Goal: Task Accomplishment & Management: Manage account settings

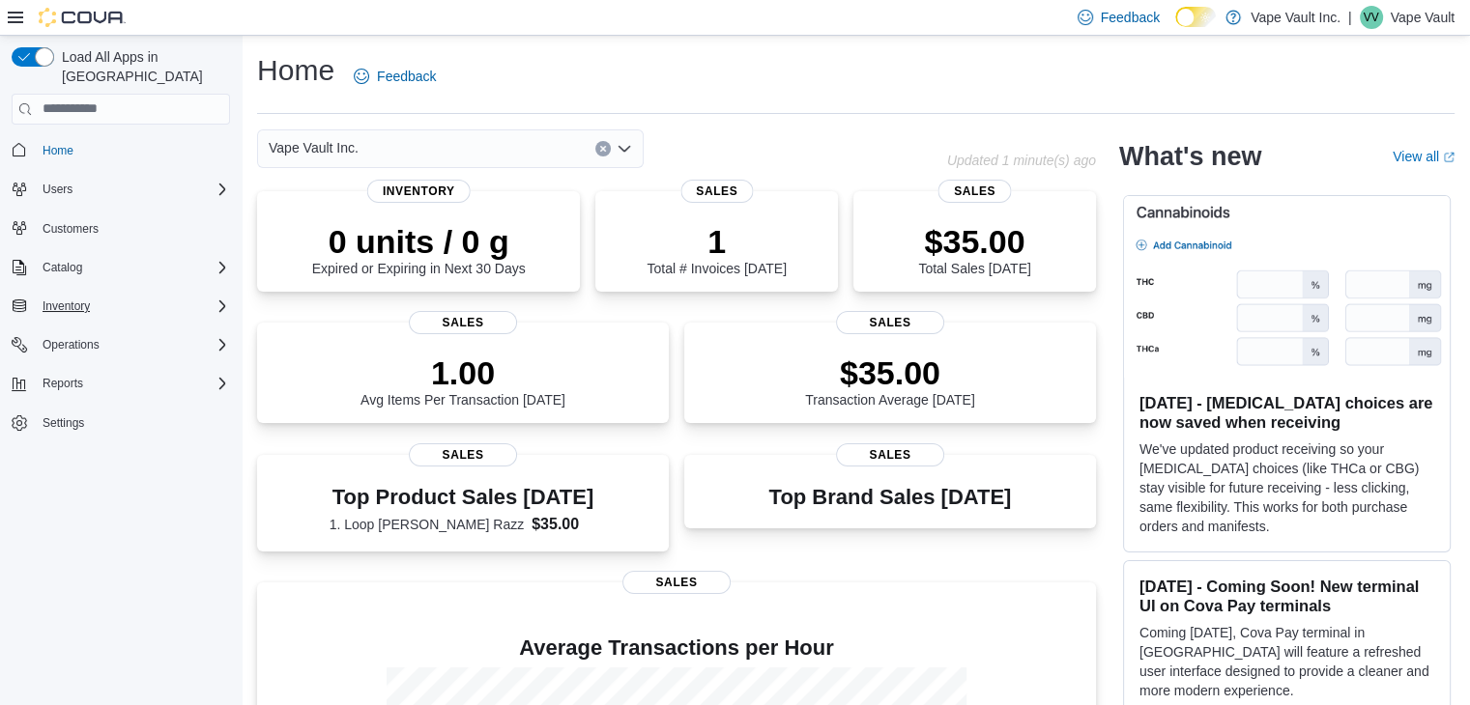
click at [125, 299] on button "Inventory" at bounding box center [121, 306] width 234 height 27
click at [208, 295] on div "Inventory" at bounding box center [132, 306] width 195 height 23
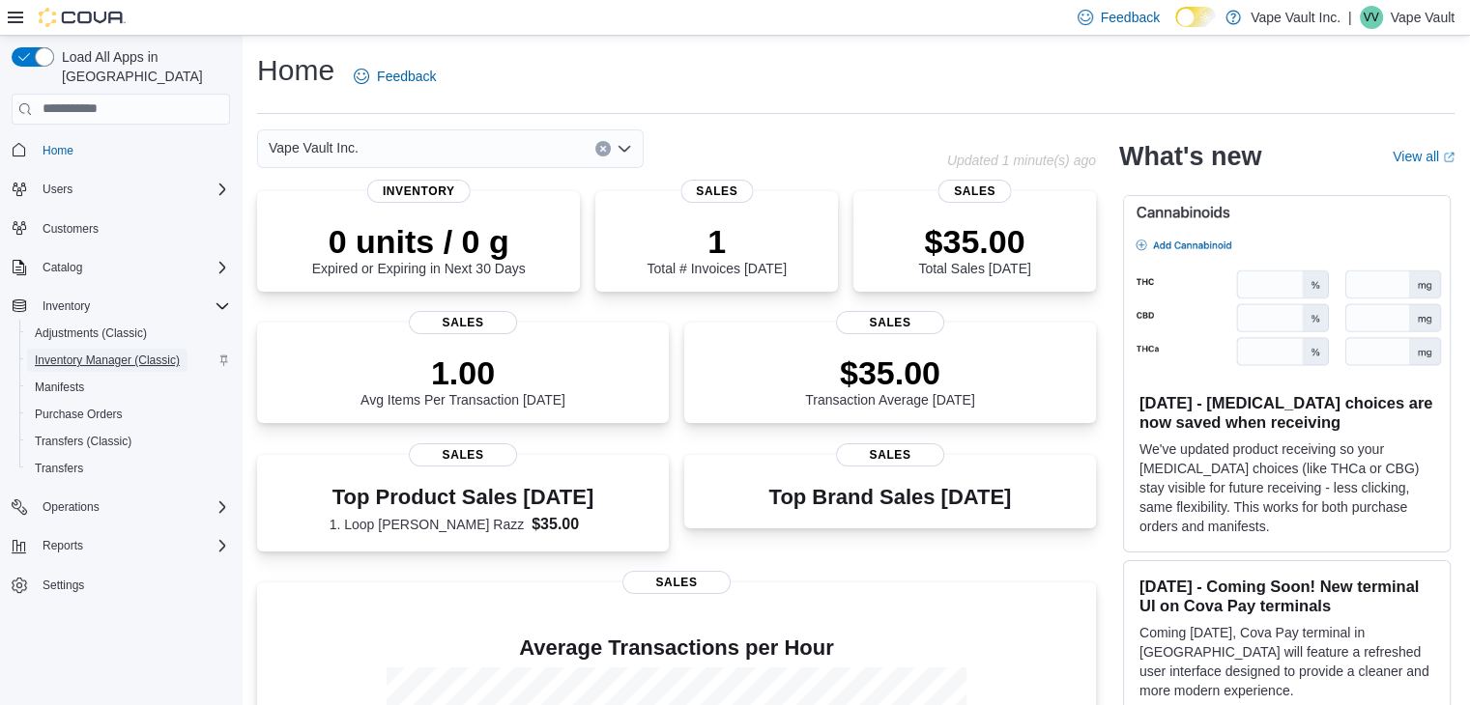
click at [158, 353] on span "Inventory Manager (Classic)" at bounding box center [107, 360] width 145 height 15
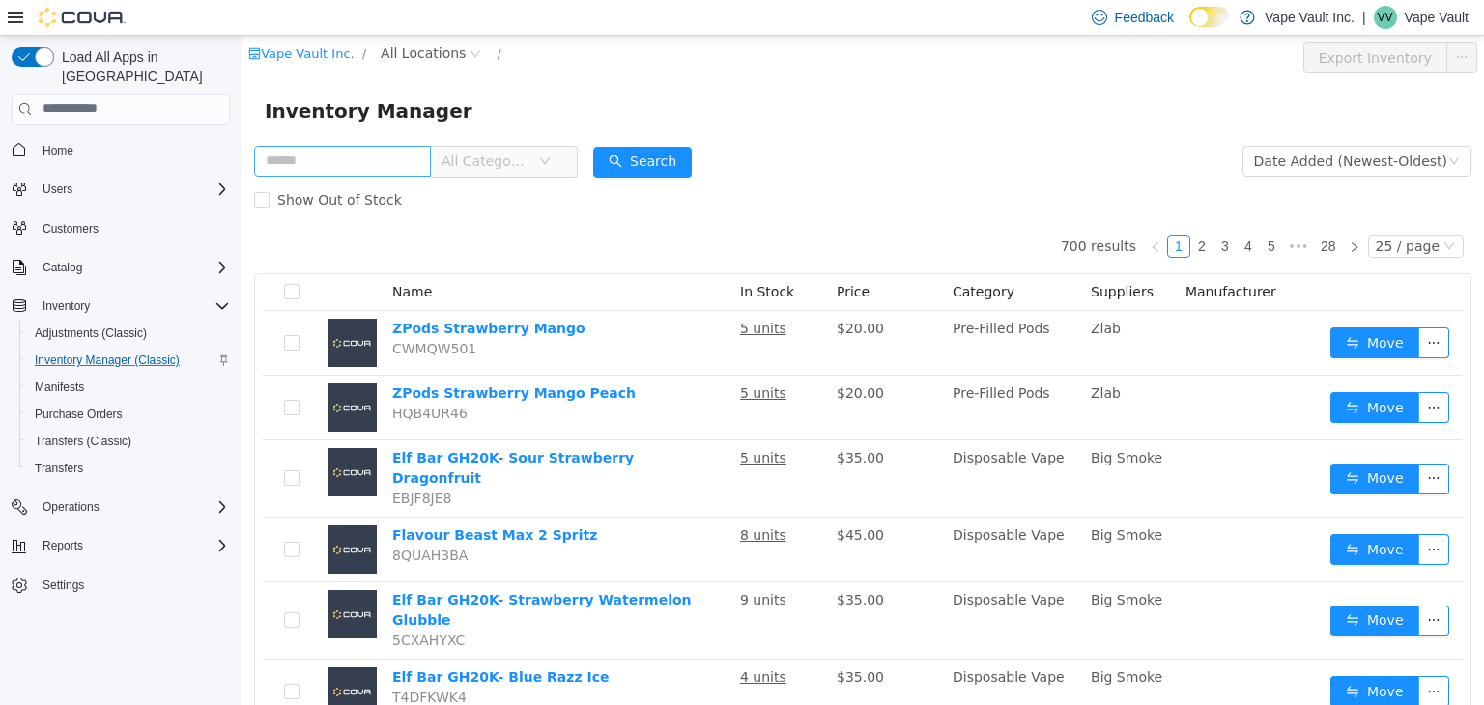
click at [399, 156] on input "text" at bounding box center [342, 160] width 177 height 31
click at [530, 168] on span "All Categories" at bounding box center [486, 160] width 88 height 19
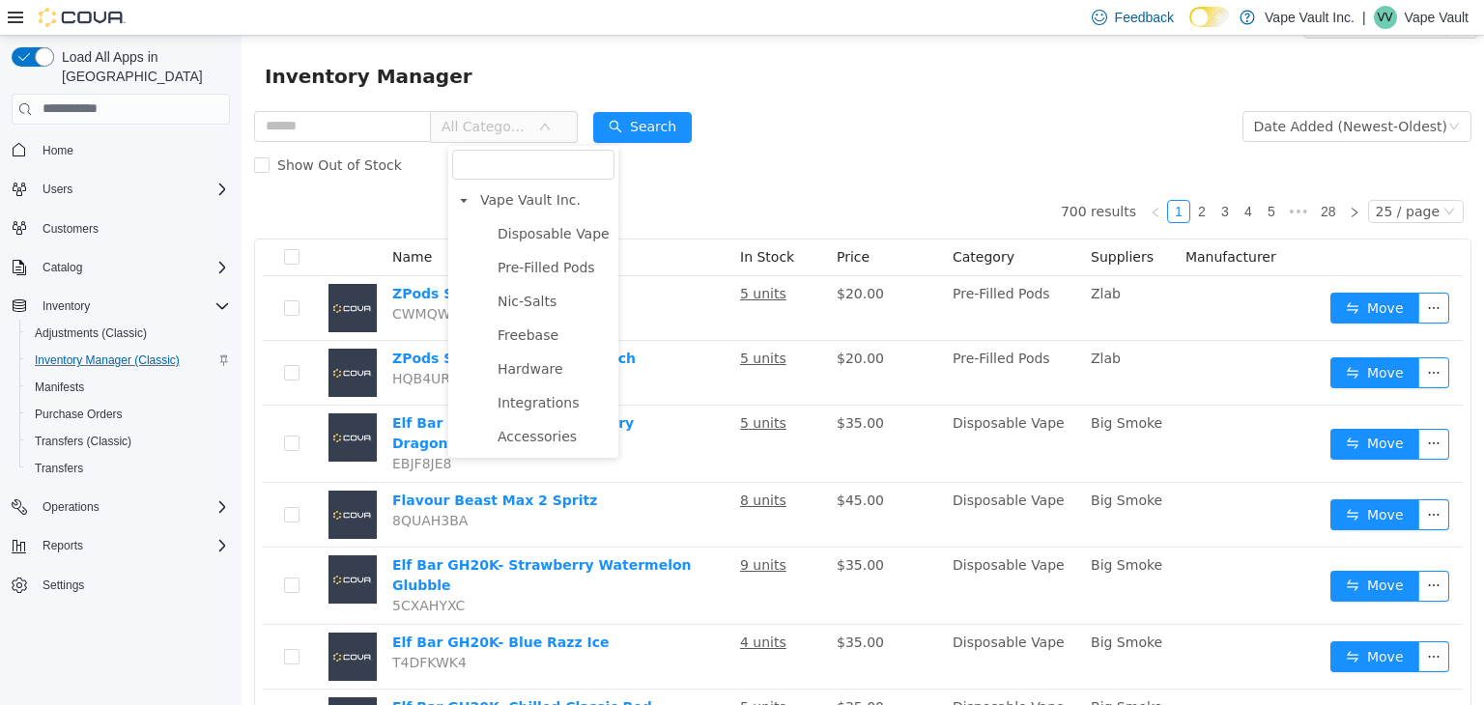
scroll to position [97, 0]
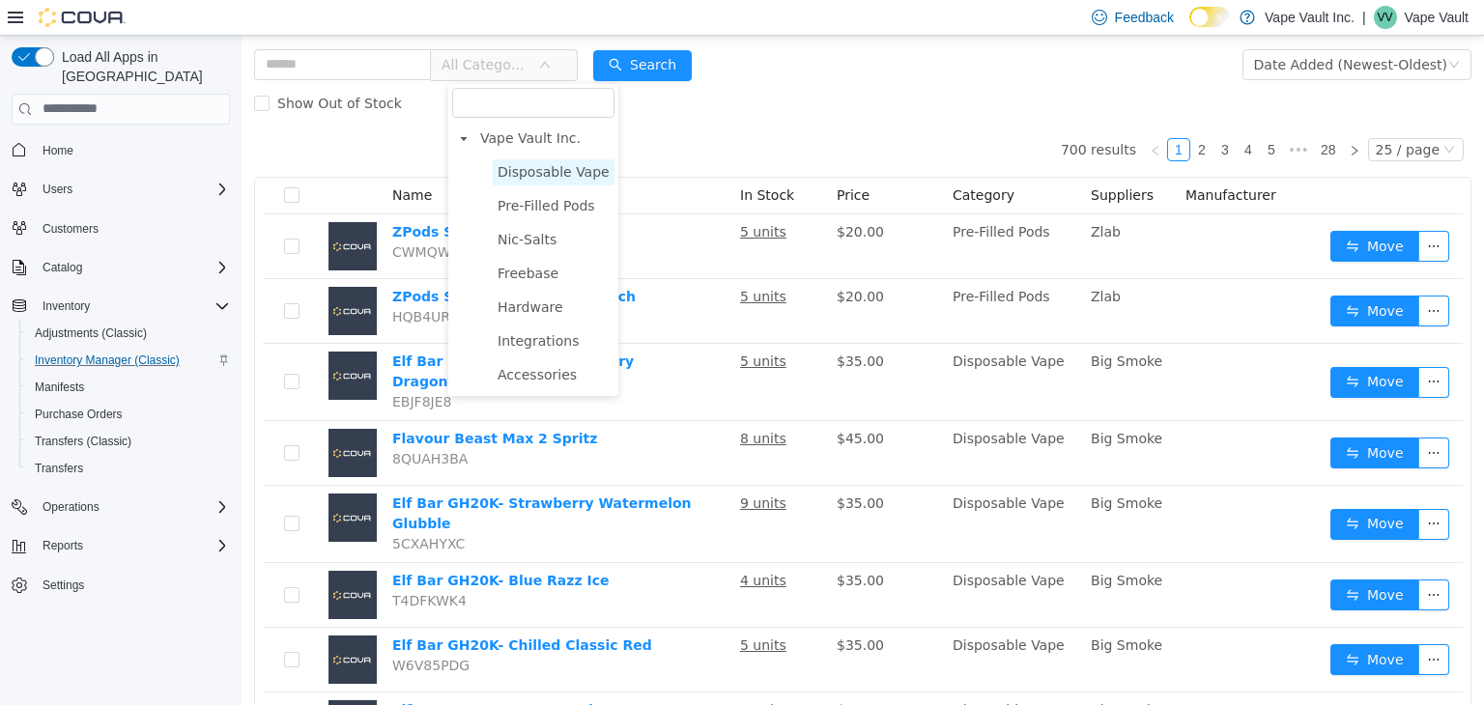
click at [537, 175] on span "Disposable Vape" at bounding box center [554, 170] width 112 height 15
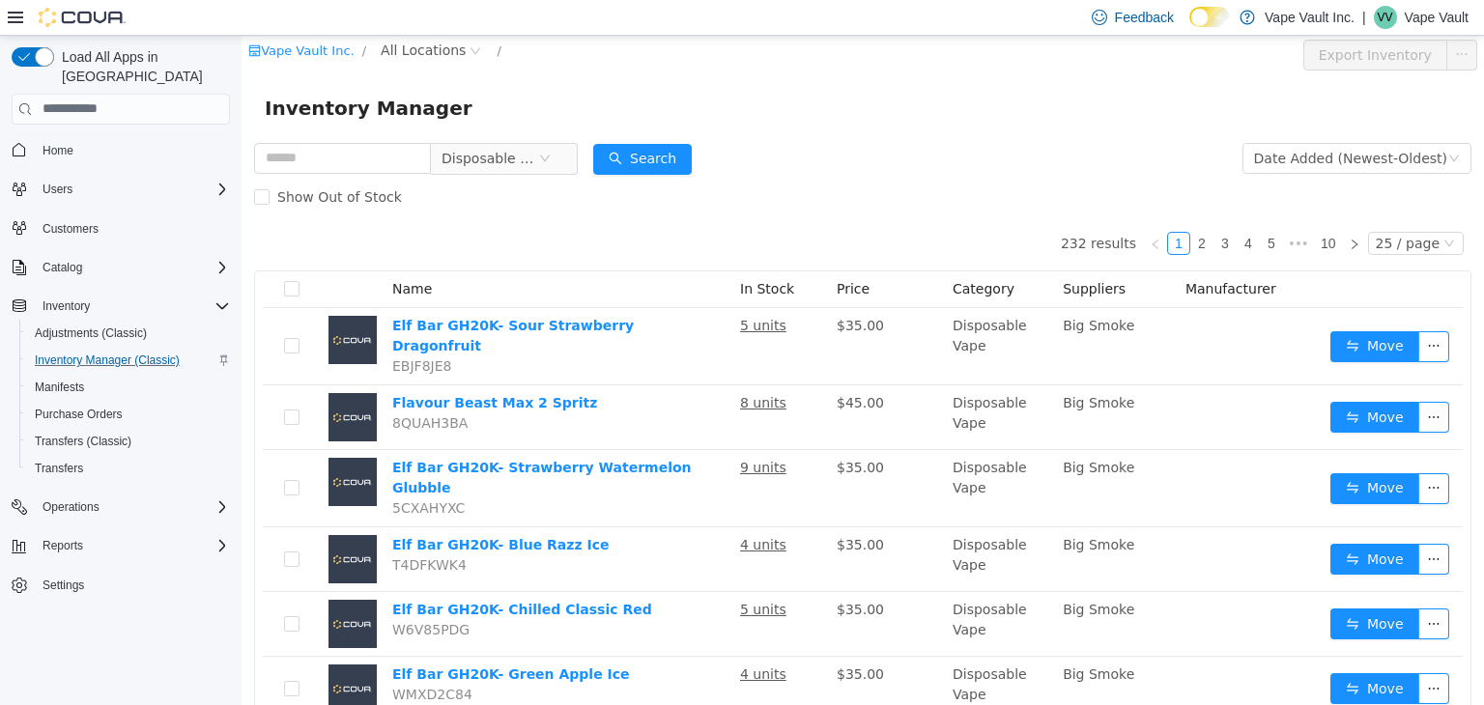
scroll to position [0, 0]
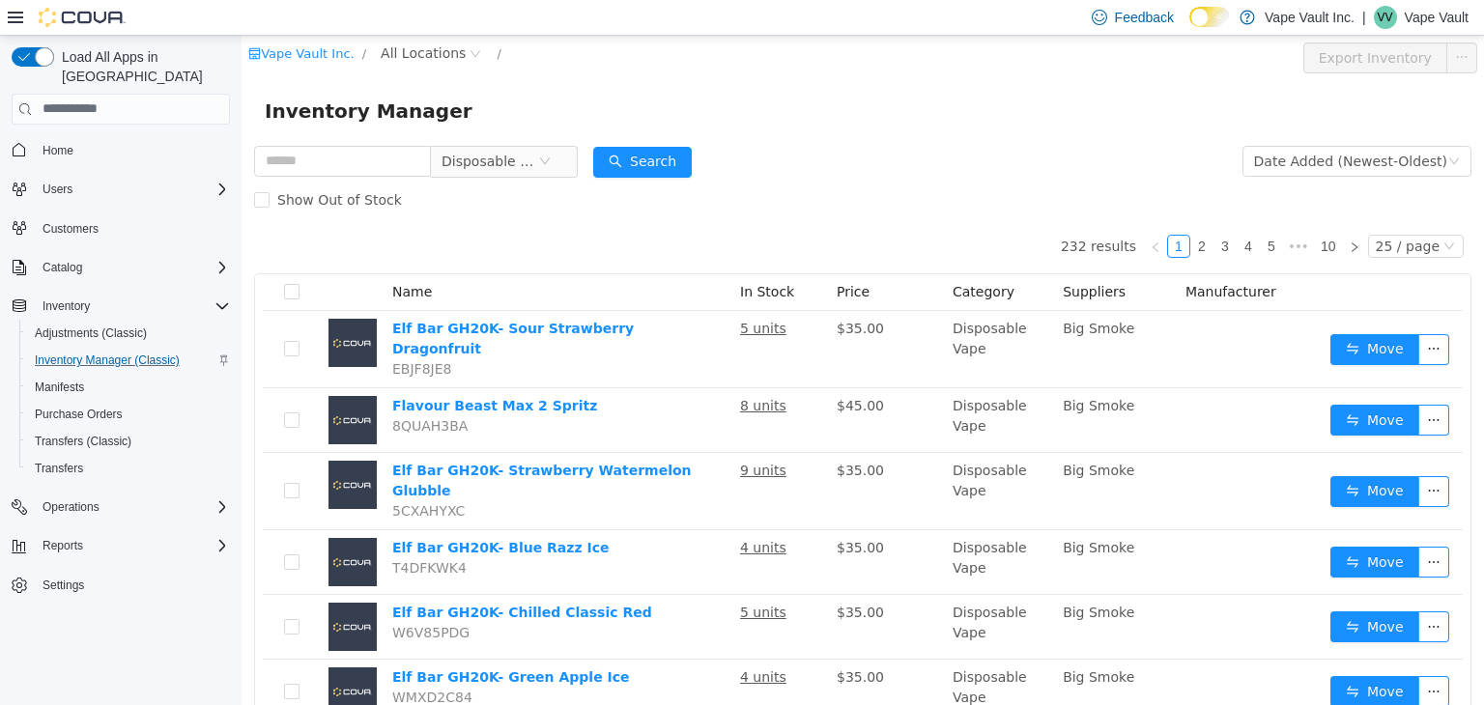
click at [861, 289] on span "Price" at bounding box center [853, 290] width 33 height 15
click at [1298, 165] on div "Date Added (Newest-Oldest)" at bounding box center [1350, 160] width 193 height 29
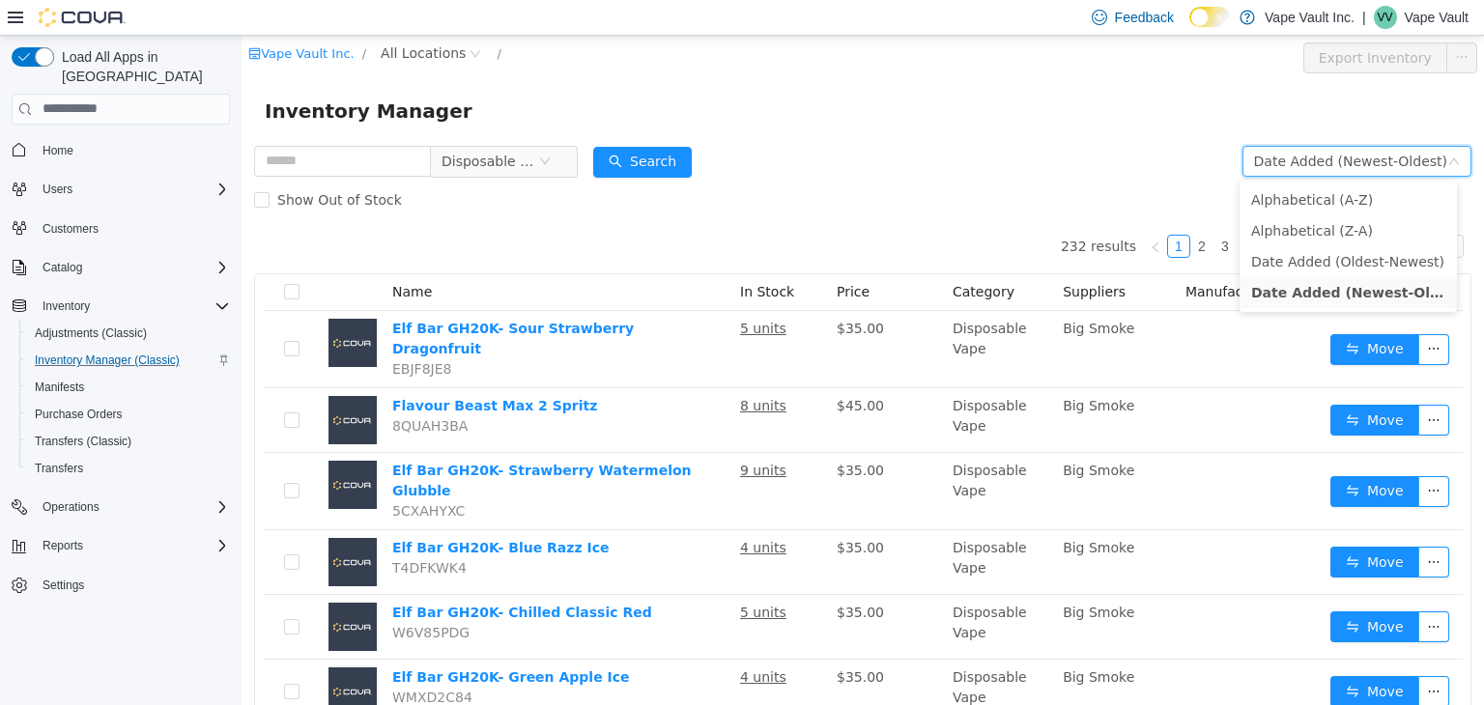
click at [1039, 146] on form "Disposable Vape Date Added (Newest-Oldest) Search Show Out of Stock" at bounding box center [863, 179] width 1218 height 77
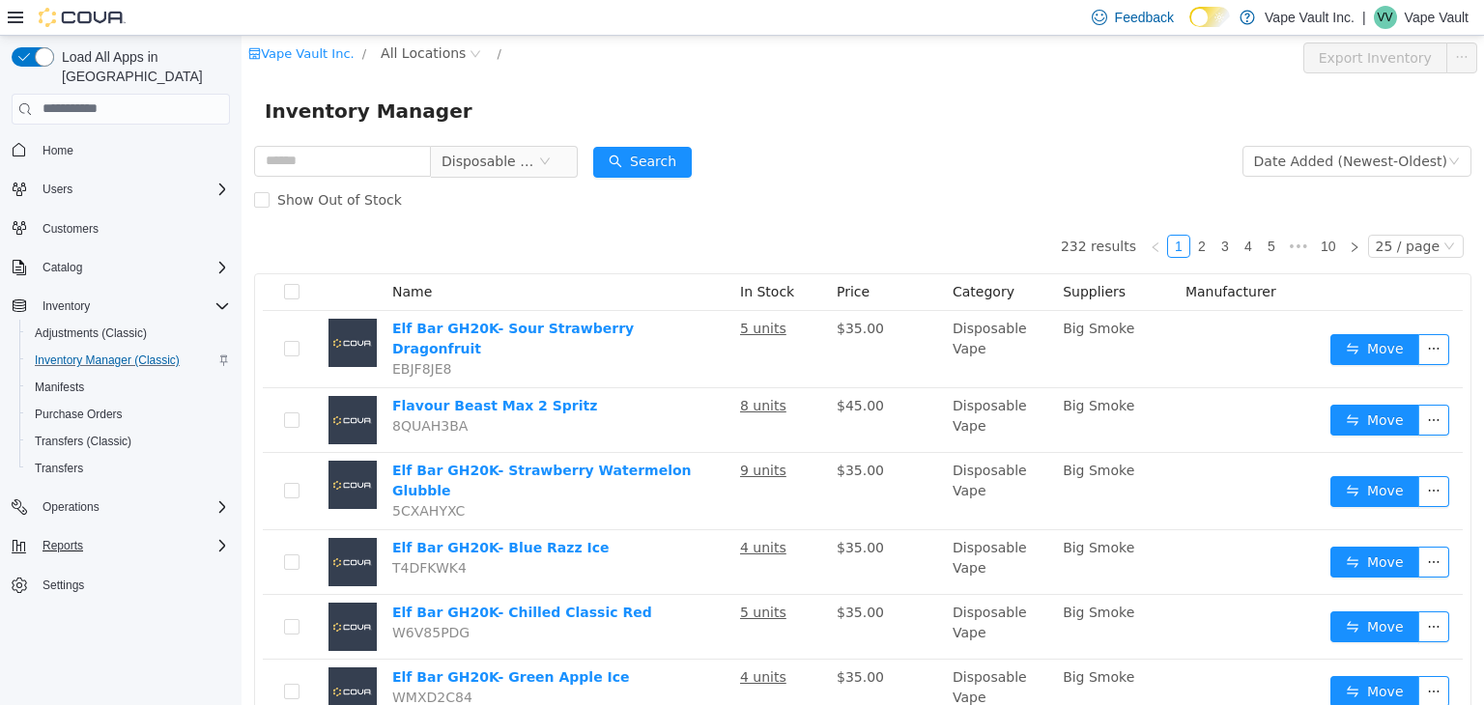
click at [152, 534] on div "Reports" at bounding box center [132, 545] width 195 height 23
